Goal: Information Seeking & Learning: Learn about a topic

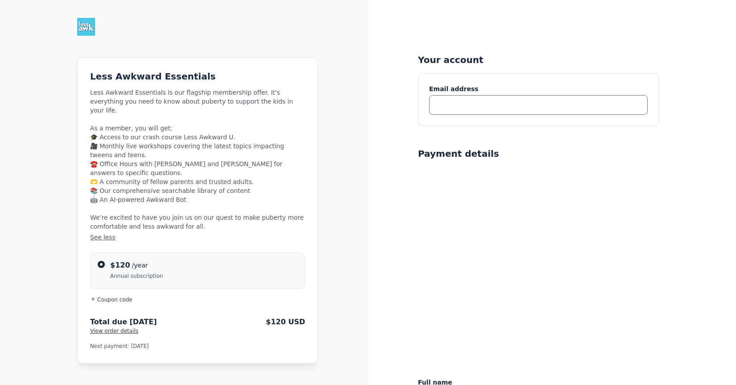
type input "[EMAIL_ADDRESS][DOMAIN_NAME]"
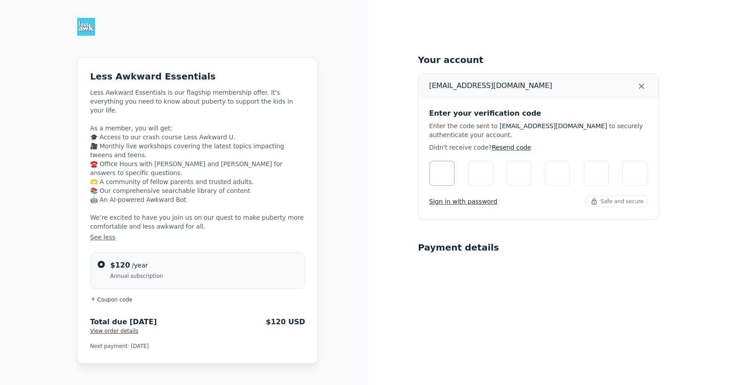
type input "2"
type input "5"
type input "0"
type input "6"
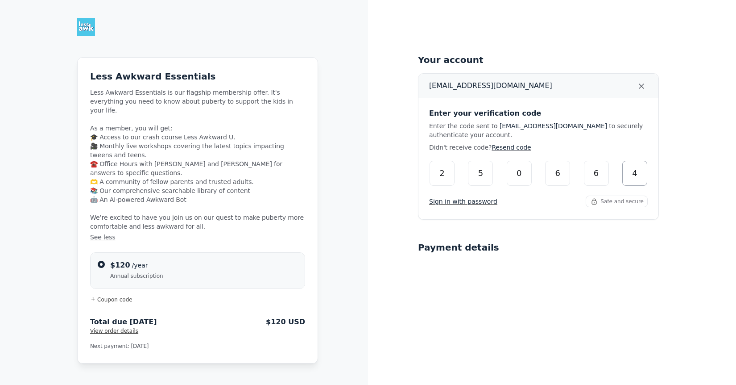
type input "4"
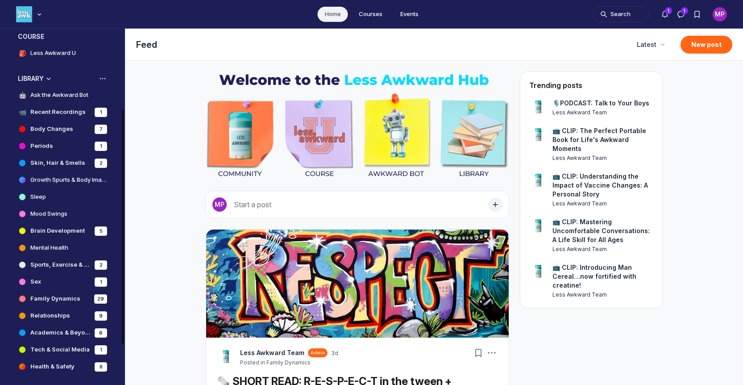
scroll to position [183, 0]
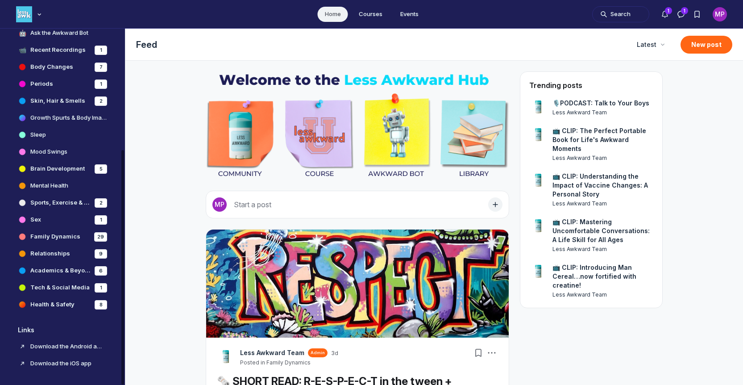
click at [78, 366] on h4 "Download the iOS app" at bounding box center [66, 363] width 73 height 9
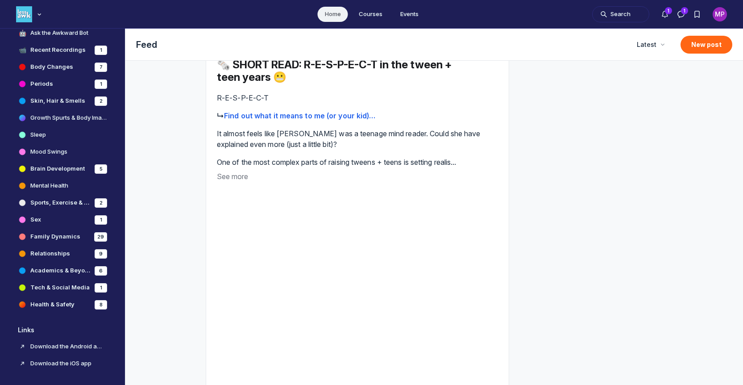
scroll to position [0, 0]
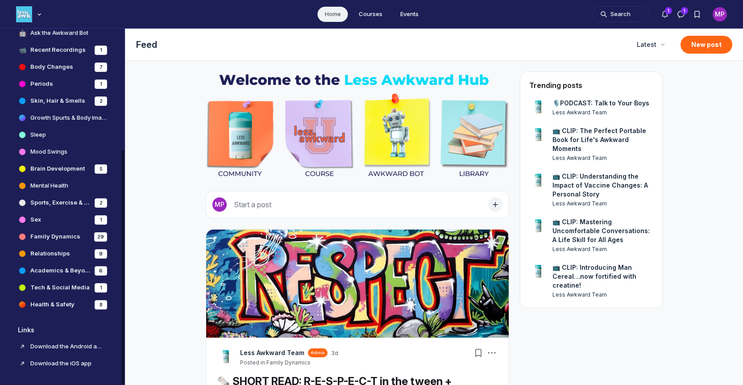
click at [49, 69] on h4 "Body Changes" at bounding box center [51, 66] width 43 height 9
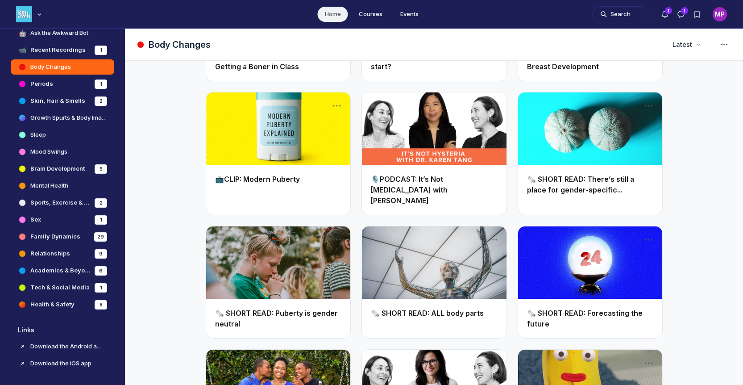
scroll to position [1762, 0]
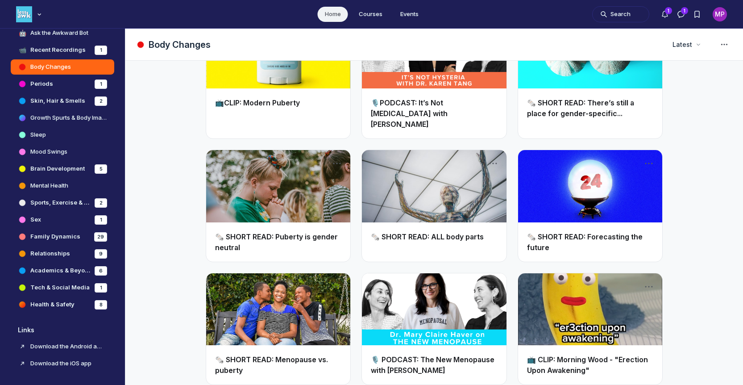
click at [263, 232] on link "🗞️ SHORT READ: Puberty is gender neutral" at bounding box center [276, 242] width 123 height 20
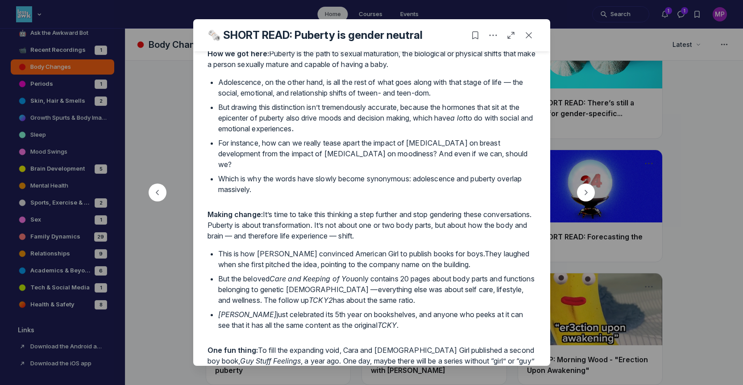
scroll to position [66, 0]
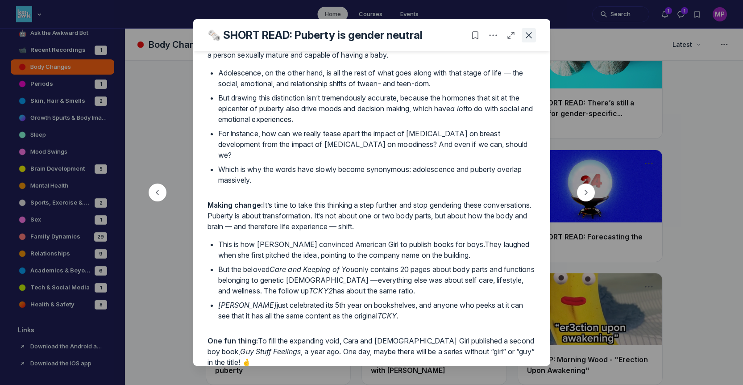
click at [528, 37] on icon "Close post" at bounding box center [528, 35] width 9 height 9
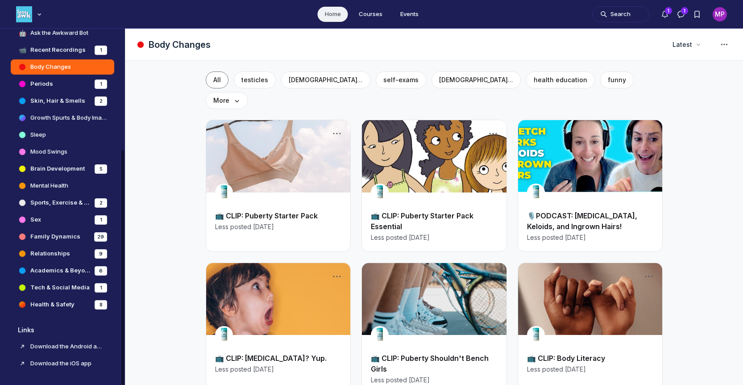
click at [54, 116] on h4 "Growth Spurts & Body Image" at bounding box center [68, 117] width 77 height 9
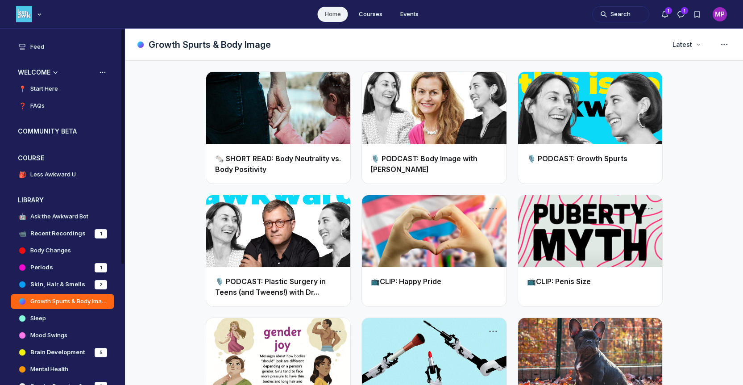
click at [49, 91] on h4 "Start Here" at bounding box center [44, 88] width 28 height 9
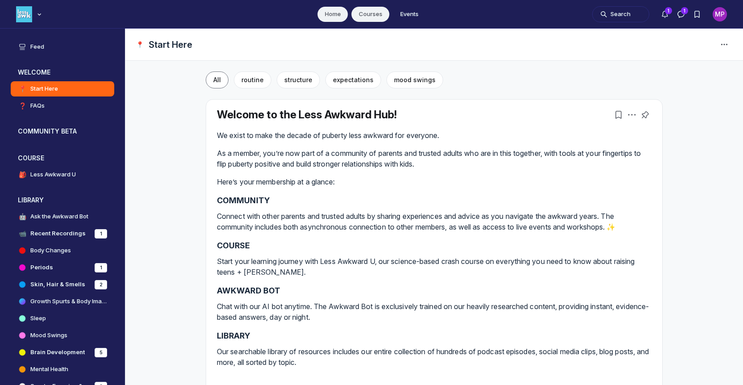
click at [361, 19] on link "Courses" at bounding box center [371, 14] width 38 height 15
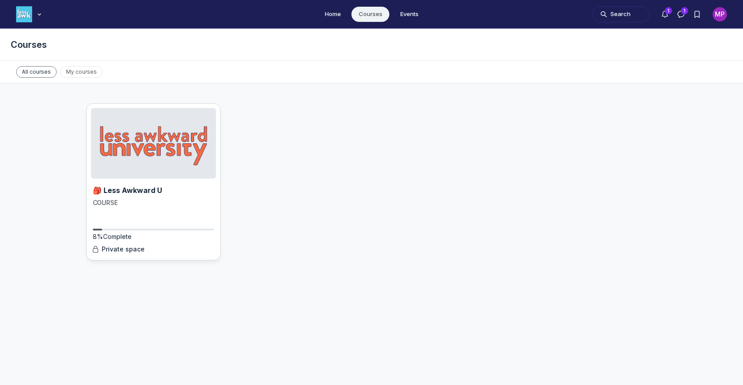
click at [141, 146] on img "Main Content" at bounding box center [153, 143] width 125 height 71
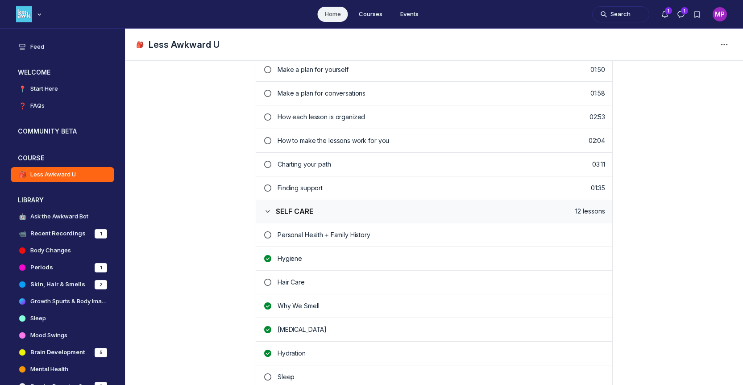
scroll to position [289, 0]
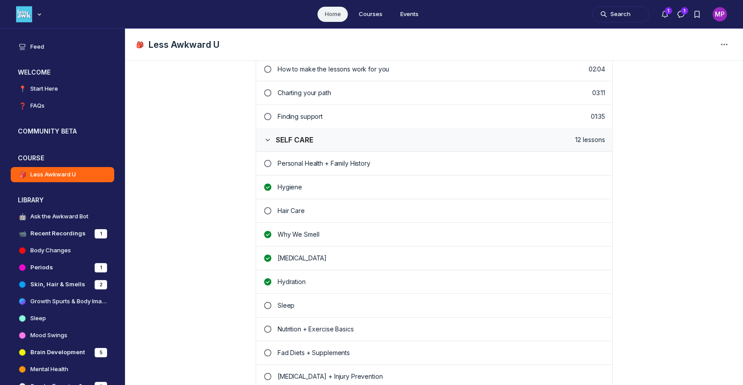
click at [303, 235] on p "Why We Smell" at bounding box center [442, 234] width 328 height 9
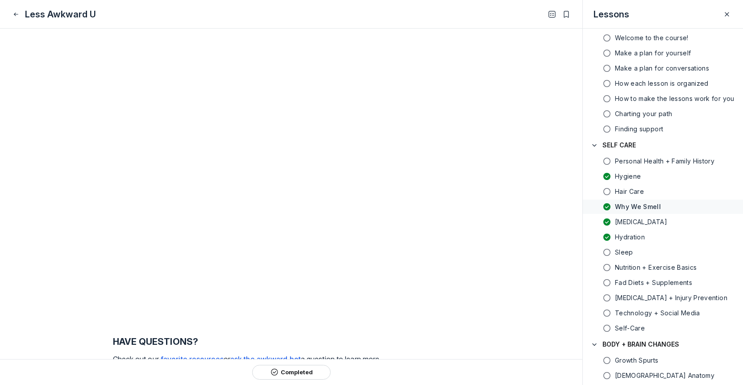
scroll to position [3481, 0]
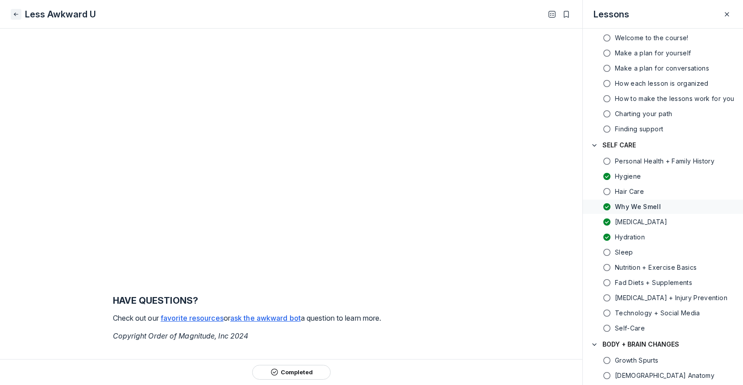
click at [17, 16] on icon "Close" at bounding box center [15, 14] width 7 height 9
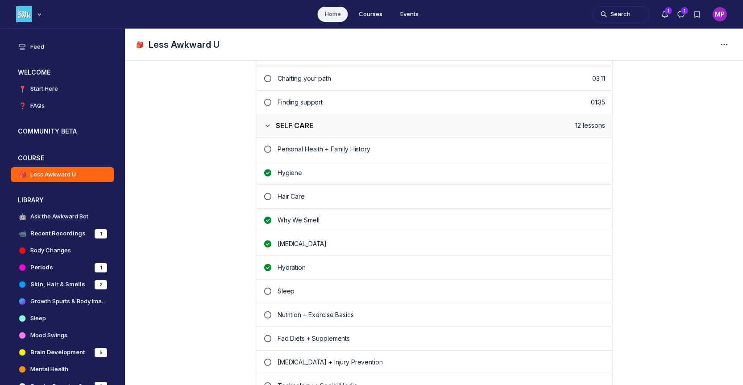
scroll to position [322, 0]
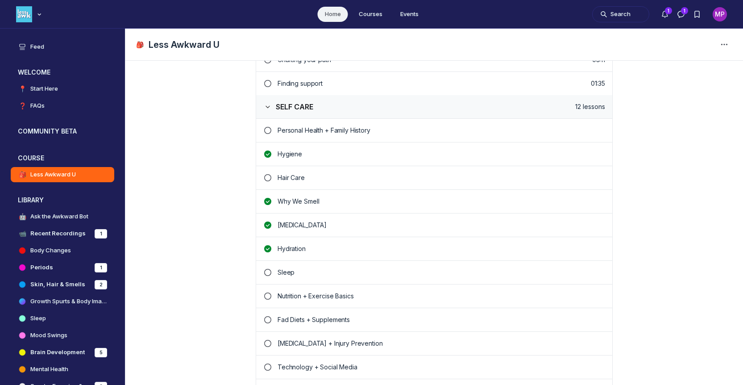
click at [336, 129] on p "Personal Health + Family History" at bounding box center [442, 130] width 328 height 9
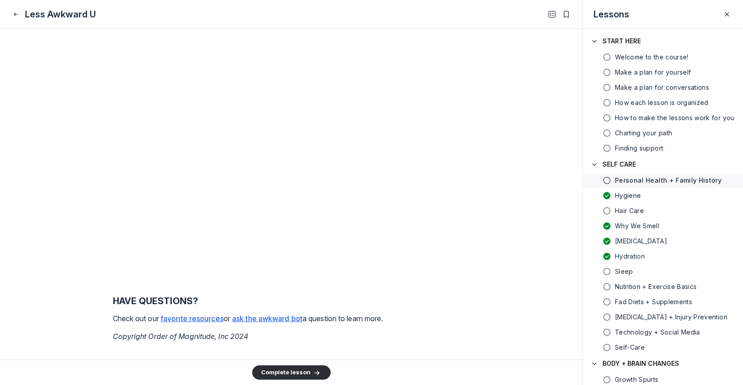
scroll to position [2434, 0]
click at [16, 17] on icon "Close" at bounding box center [15, 14] width 7 height 9
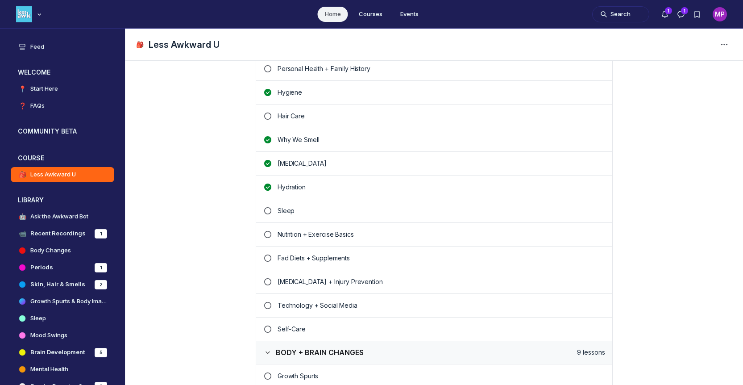
scroll to position [415, 0]
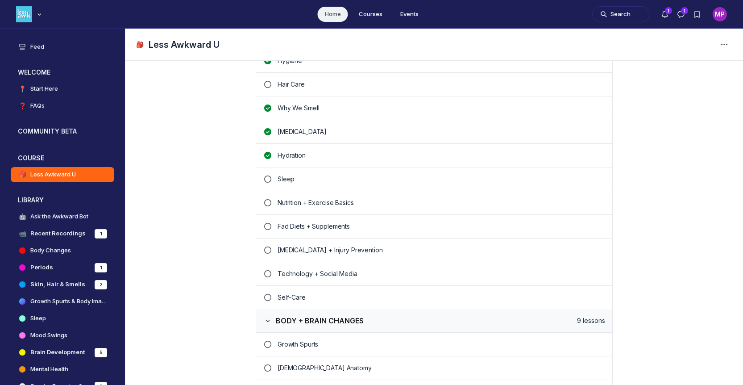
click at [282, 178] on p "Sleep" at bounding box center [442, 178] width 328 height 9
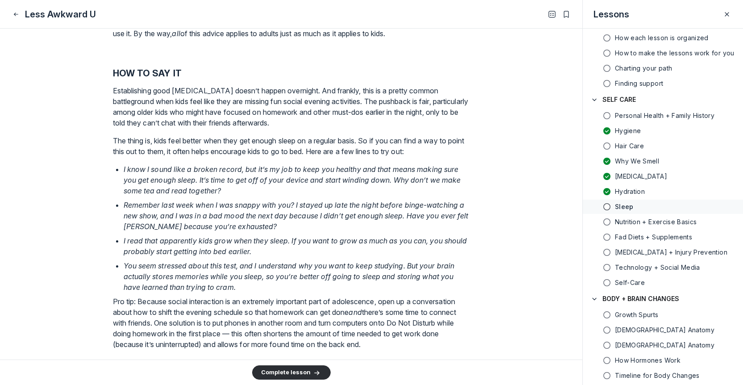
scroll to position [1381, 0]
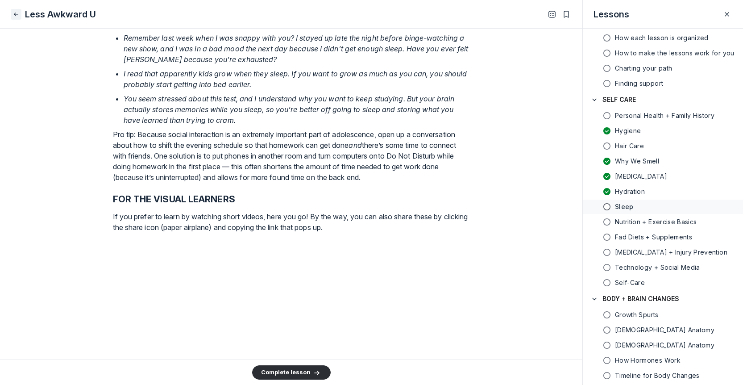
click at [18, 13] on icon "Close" at bounding box center [15, 14] width 7 height 9
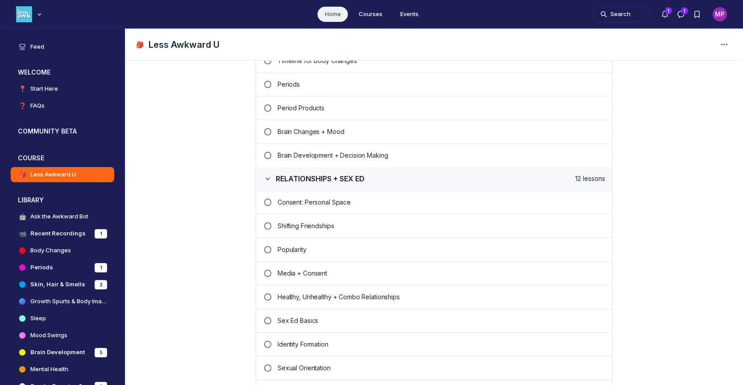
scroll to position [812, 0]
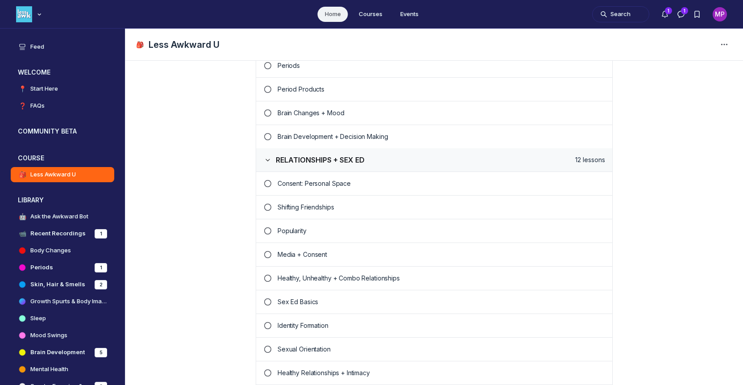
click at [299, 301] on p "Sex Ed Basics" at bounding box center [442, 301] width 328 height 9
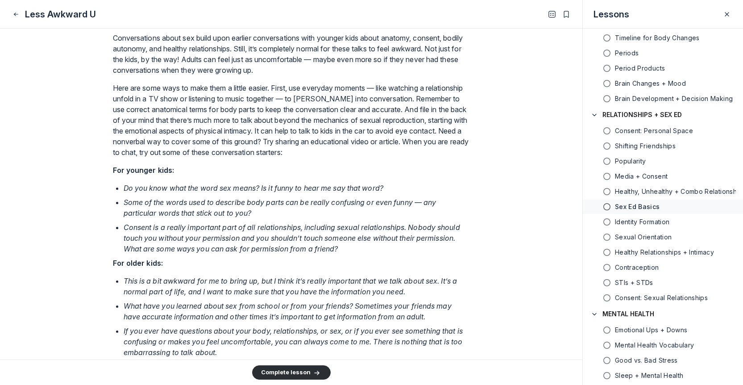
scroll to position [1527, 0]
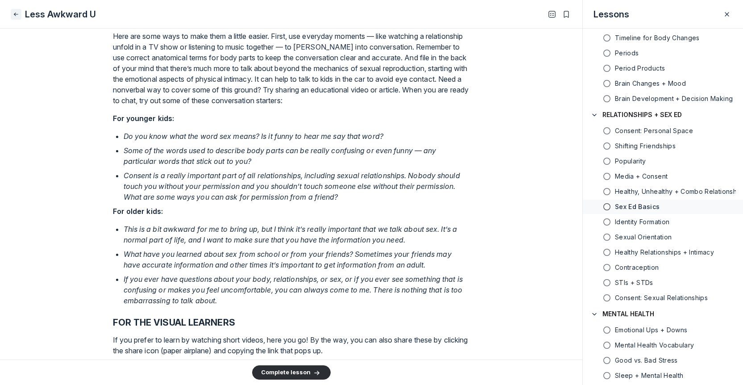
click at [14, 15] on icon "Close" at bounding box center [15, 14] width 7 height 9
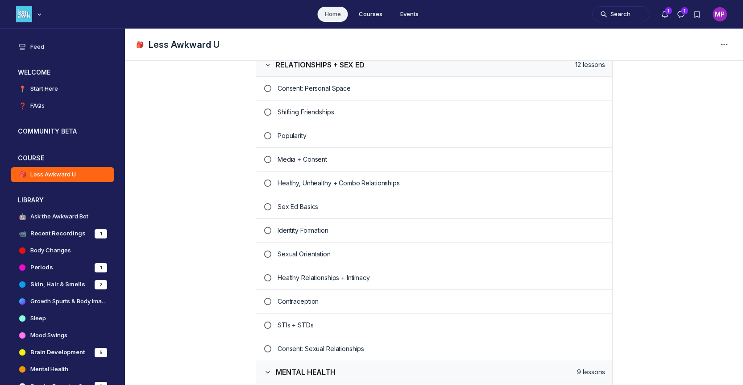
scroll to position [909, 0]
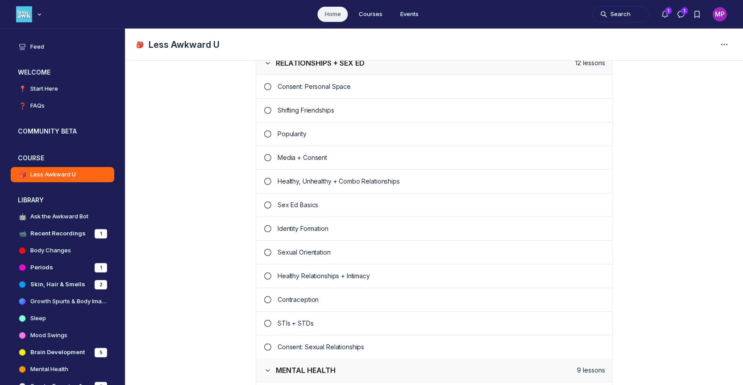
click at [292, 277] on p "Healthy Relationships + Intimacy" at bounding box center [442, 275] width 328 height 9
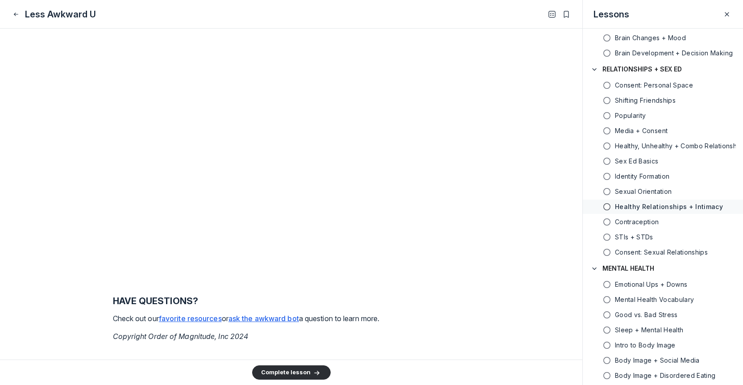
scroll to position [1987, 0]
click at [15, 15] on icon "Close" at bounding box center [15, 14] width 7 height 9
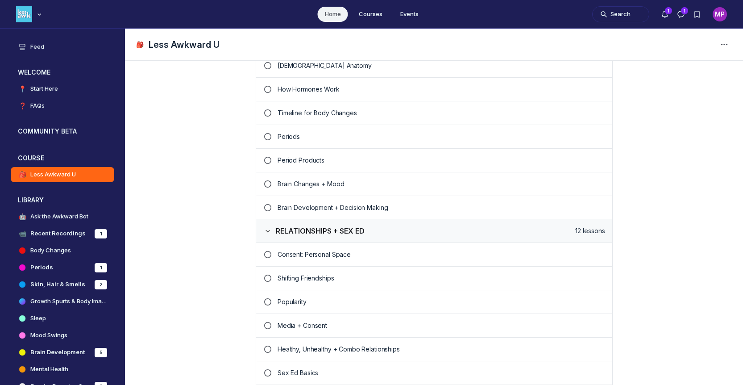
scroll to position [912, 0]
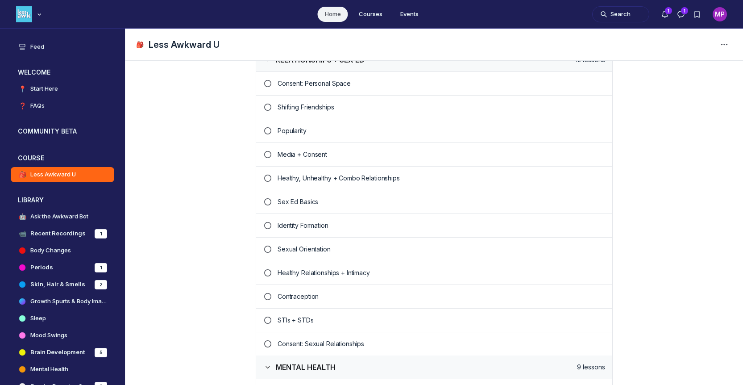
click at [293, 299] on p "Contraception" at bounding box center [442, 296] width 328 height 9
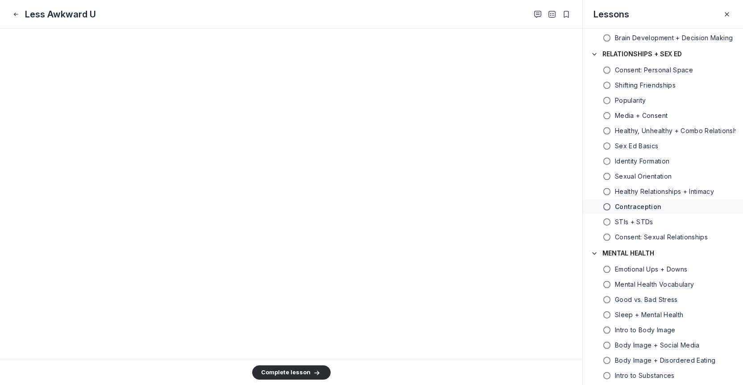
scroll to position [2207, 0]
click at [17, 13] on icon "Close" at bounding box center [15, 14] width 7 height 9
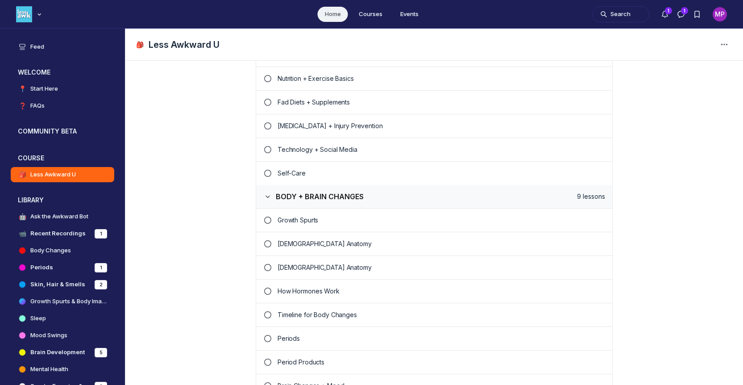
scroll to position [572, 0]
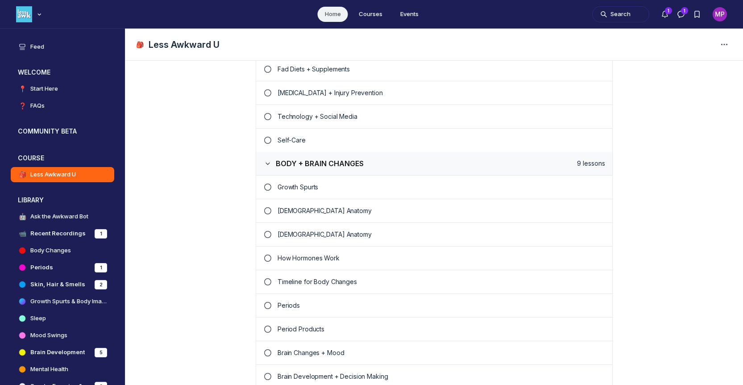
click at [289, 209] on p "Female Anatomy" at bounding box center [442, 210] width 328 height 9
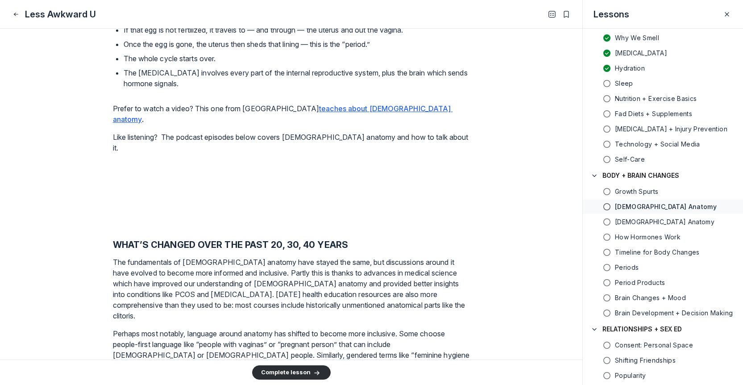
scroll to position [1113, 0]
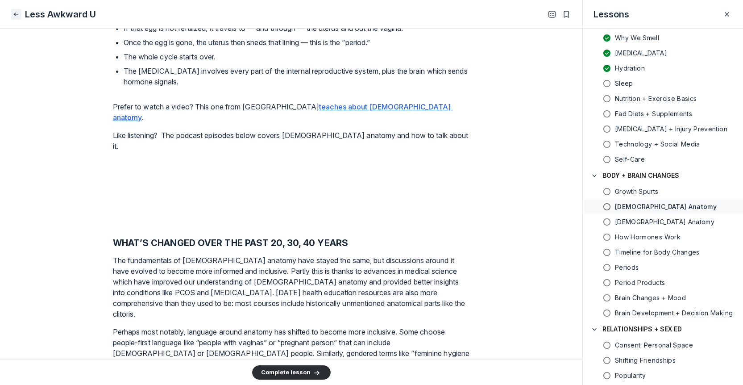
click at [16, 14] on use "Close" at bounding box center [16, 13] width 4 height 3
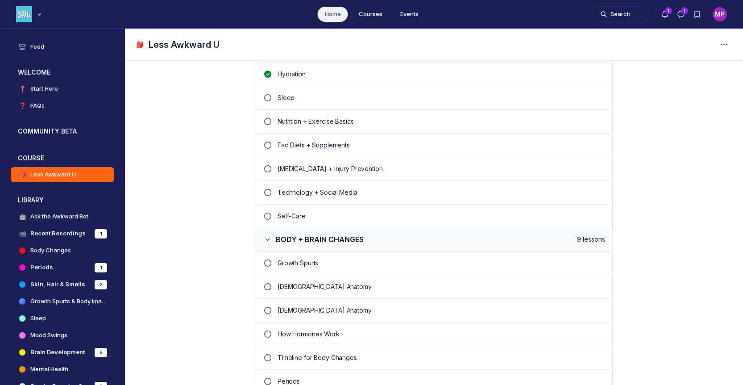
scroll to position [537, 0]
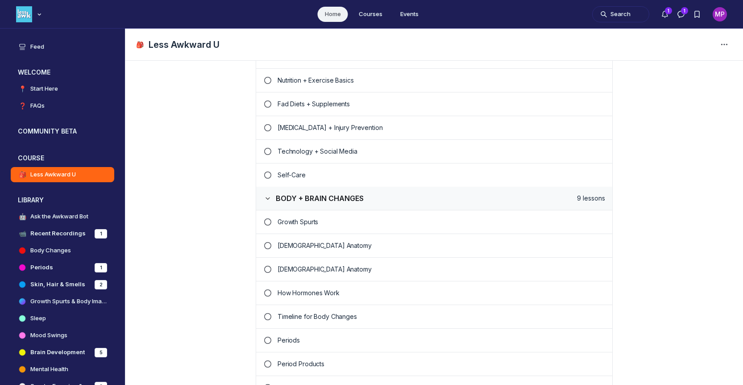
click at [296, 269] on p "Male Anatomy" at bounding box center [442, 269] width 328 height 9
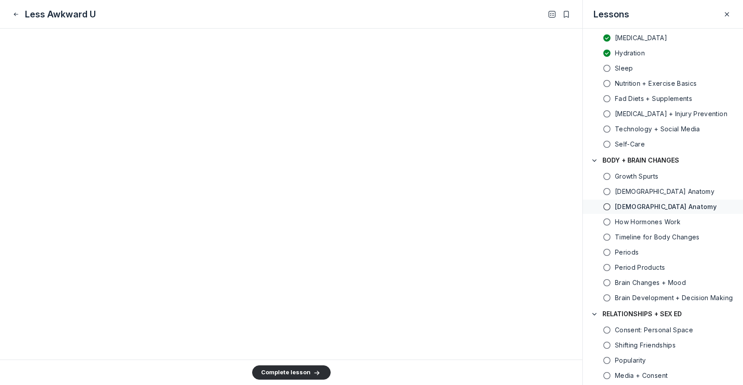
scroll to position [4734, 0]
click at [18, 16] on icon "Close" at bounding box center [15, 14] width 7 height 9
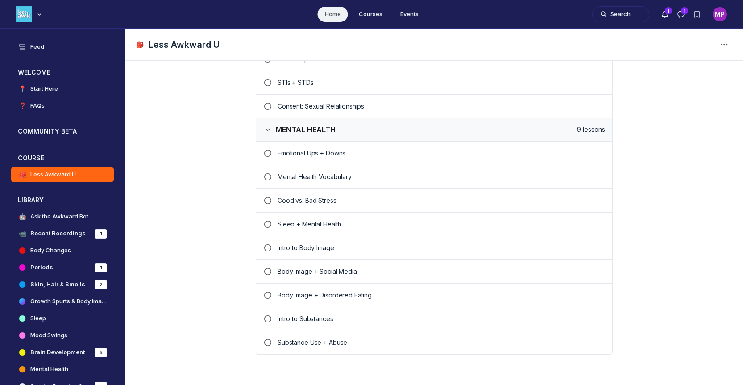
scroll to position [1172, 0]
